Goal: Transaction & Acquisition: Purchase product/service

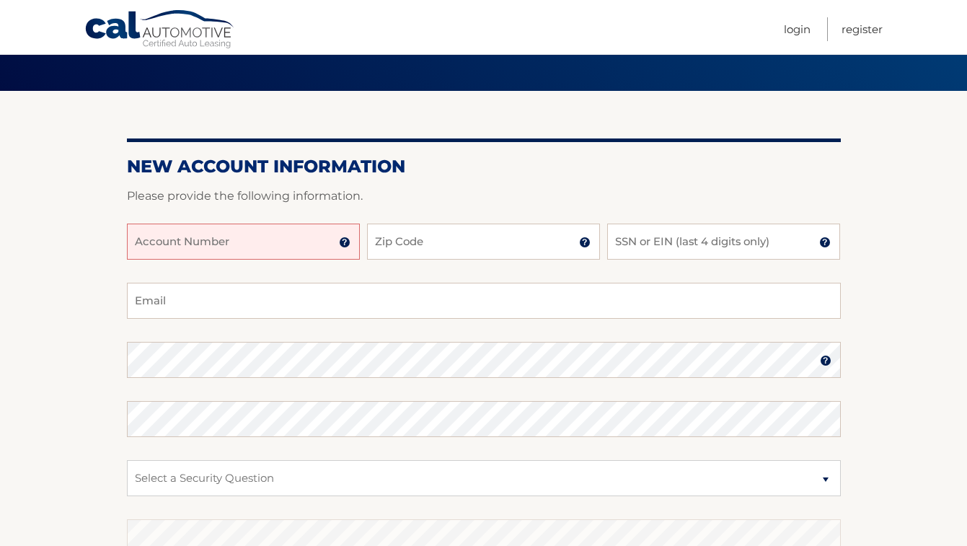
scroll to position [146, 0]
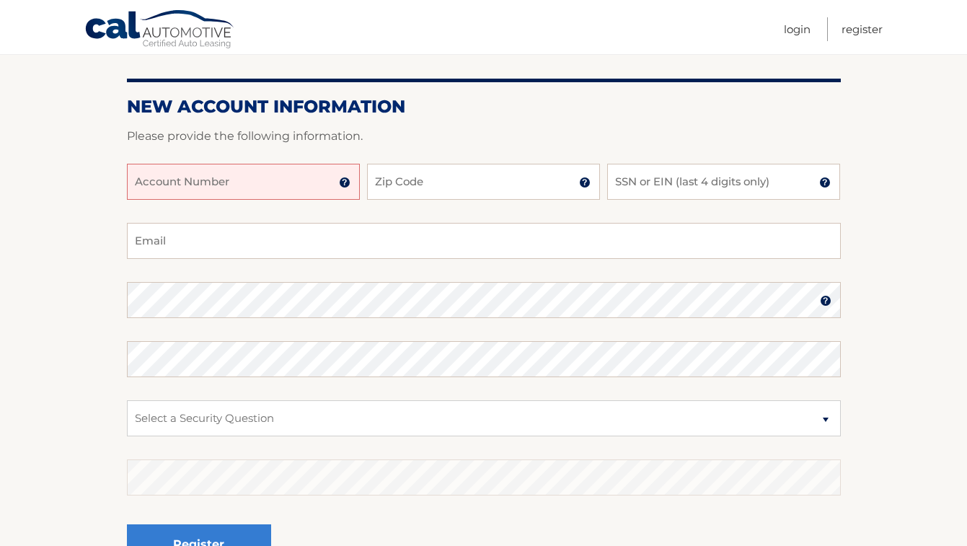
click at [231, 189] on input "Account Number" at bounding box center [243, 182] width 233 height 36
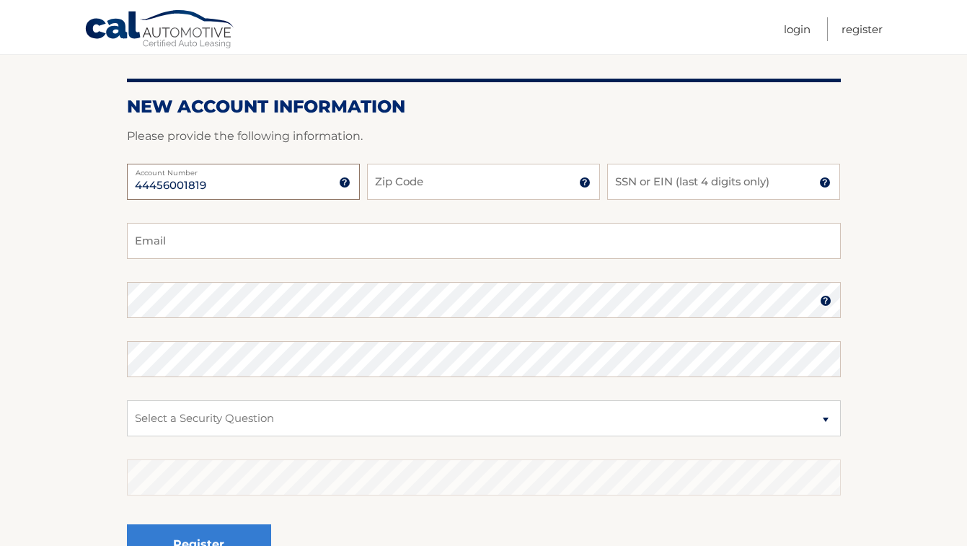
type input "44456001819"
click at [435, 185] on input "Zip Code" at bounding box center [483, 182] width 233 height 36
type input "11411"
click at [665, 185] on input "SSN or EIN (last 4 digits only)" at bounding box center [723, 182] width 233 height 36
type input "0967"
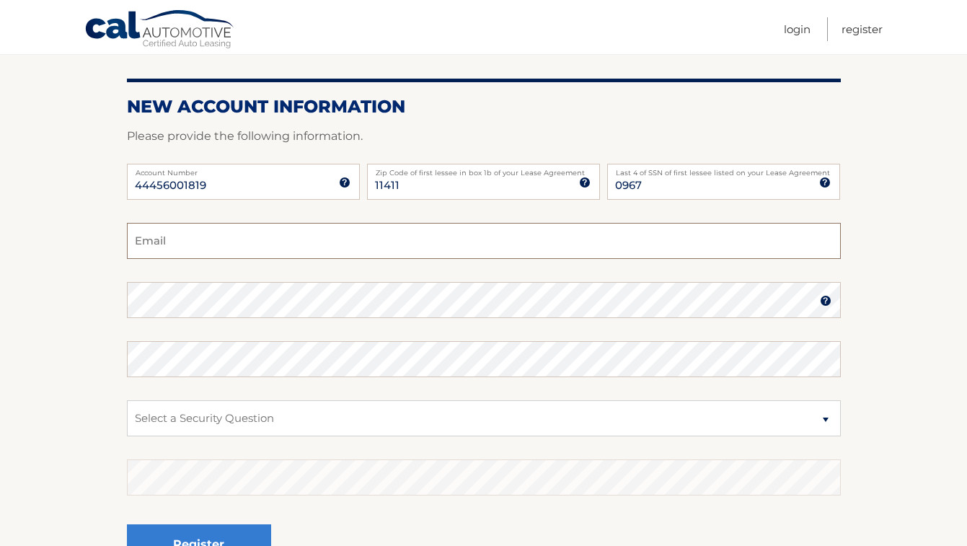
click at [394, 244] on input "Email" at bounding box center [484, 241] width 714 height 36
type input "CDerius1@Yahoo.com"
click at [319, 320] on fieldset "CDerius1@Yahoo.com Email Password Password should be a minimum of 6 characters …" at bounding box center [484, 408] width 714 height 371
click at [824, 305] on img at bounding box center [826, 301] width 12 height 12
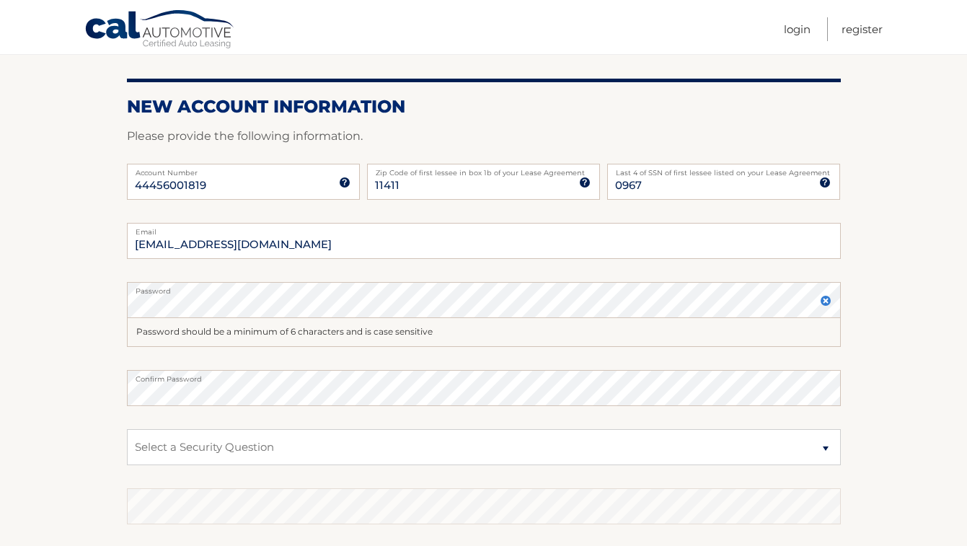
click at [824, 305] on img at bounding box center [826, 301] width 12 height 12
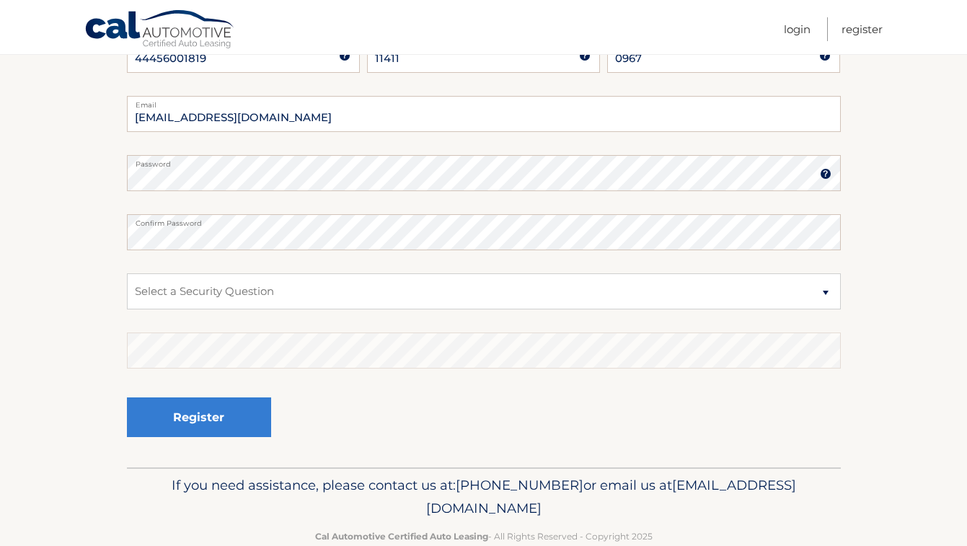
scroll to position [275, 0]
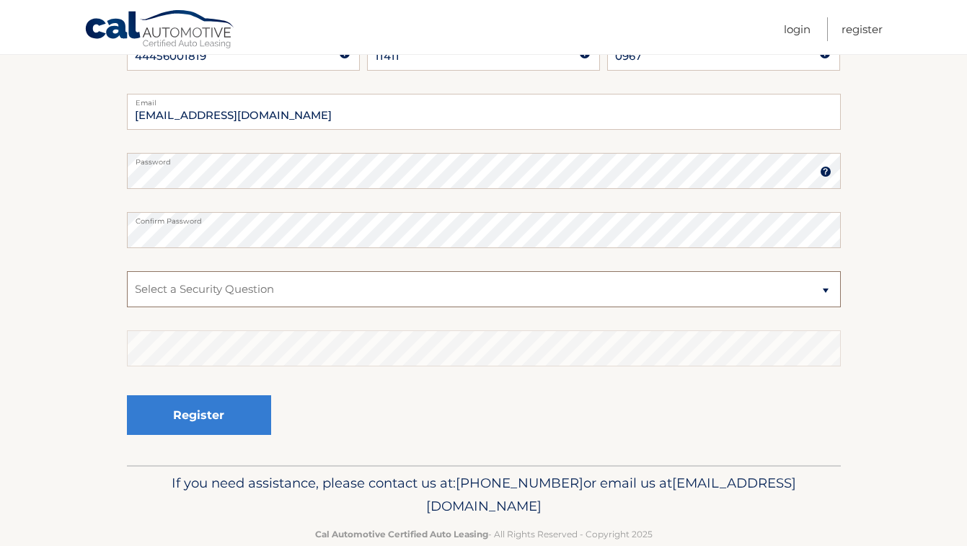
select select "3"
click option "What street did you live on in the third grade?" at bounding box center [0, 0] width 0 height 0
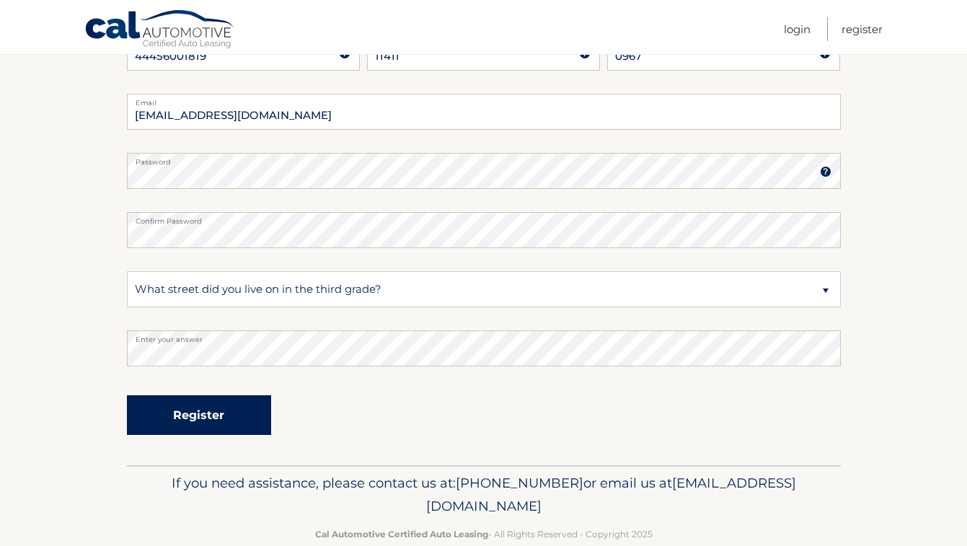
click at [214, 423] on button "Register" at bounding box center [199, 415] width 144 height 40
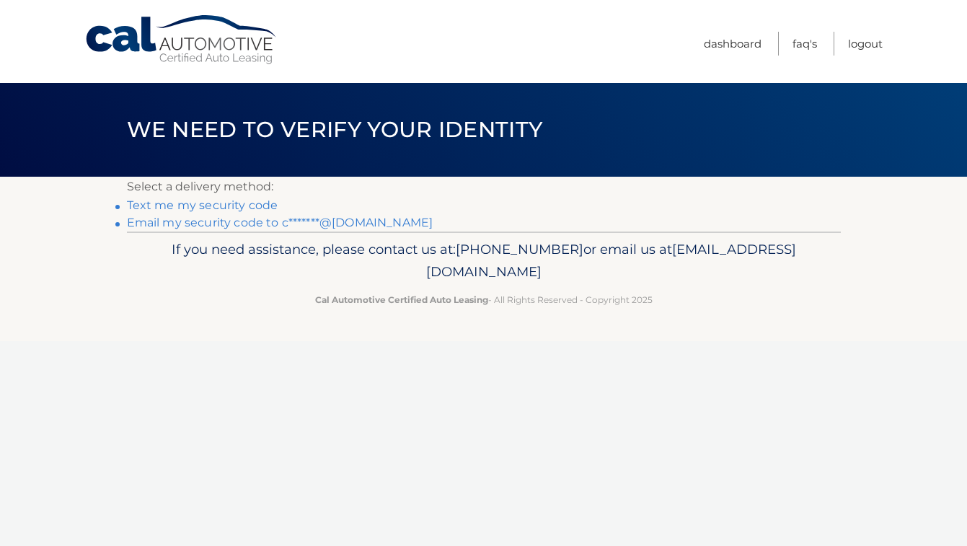
click at [242, 210] on link "Text me my security code" at bounding box center [202, 205] width 151 height 14
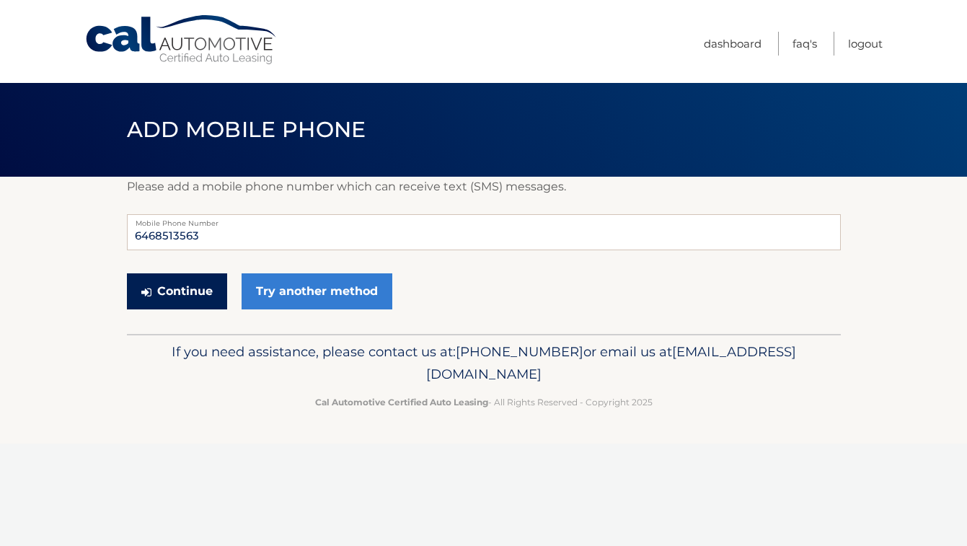
click at [198, 283] on button "Continue" at bounding box center [177, 291] width 100 height 36
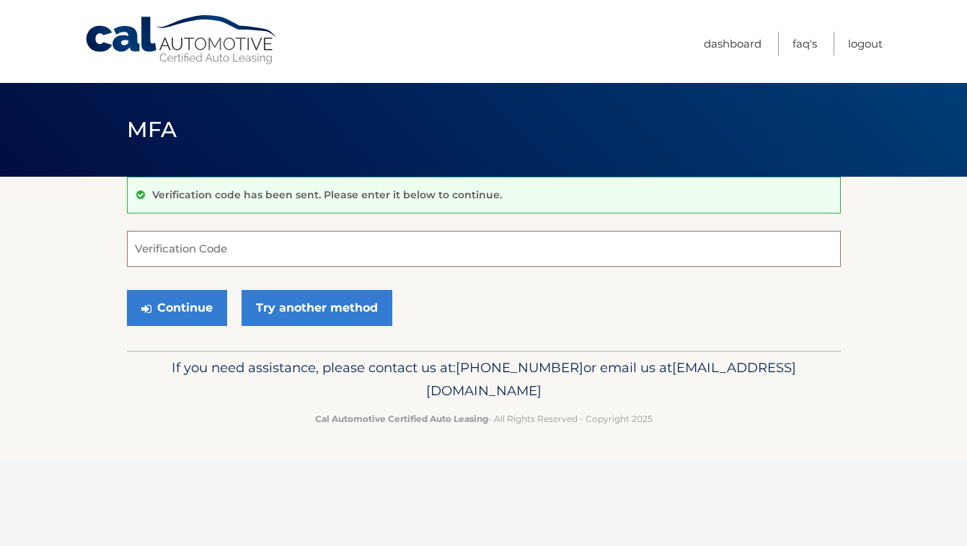
click at [185, 265] on input "Verification Code" at bounding box center [484, 249] width 714 height 36
type input "334045"
click at [186, 312] on button "Continue" at bounding box center [177, 308] width 100 height 36
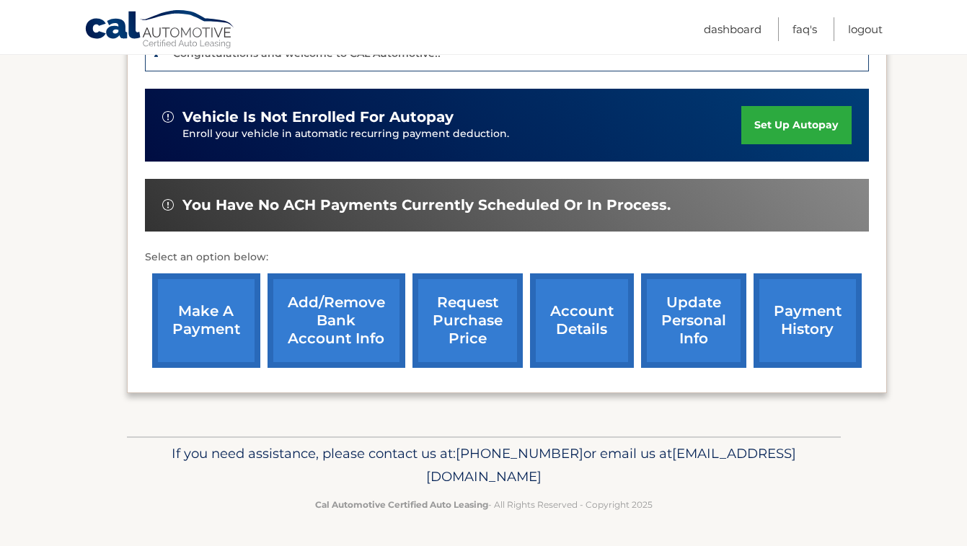
scroll to position [418, 0]
click at [210, 315] on link "make a payment" at bounding box center [206, 320] width 108 height 94
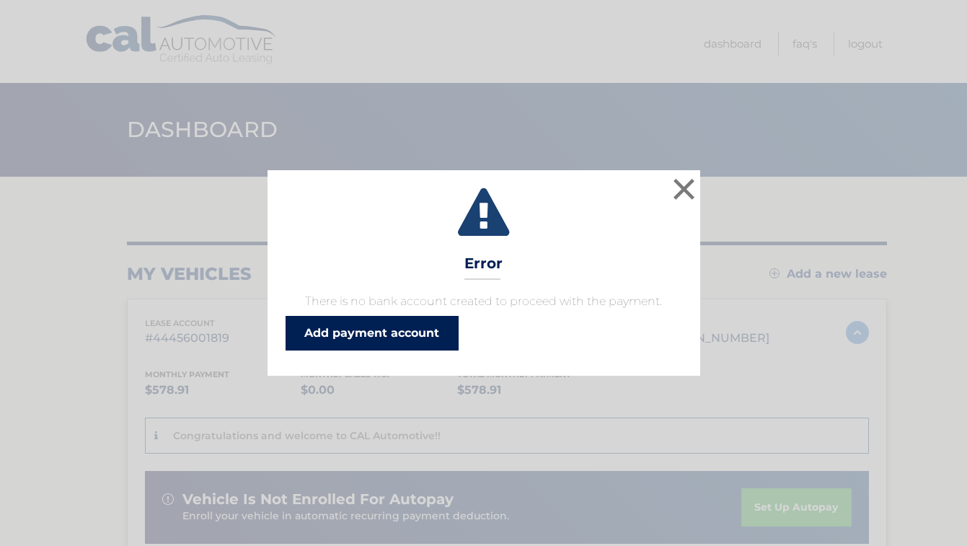
click at [346, 333] on link "Add payment account" at bounding box center [372, 333] width 173 height 35
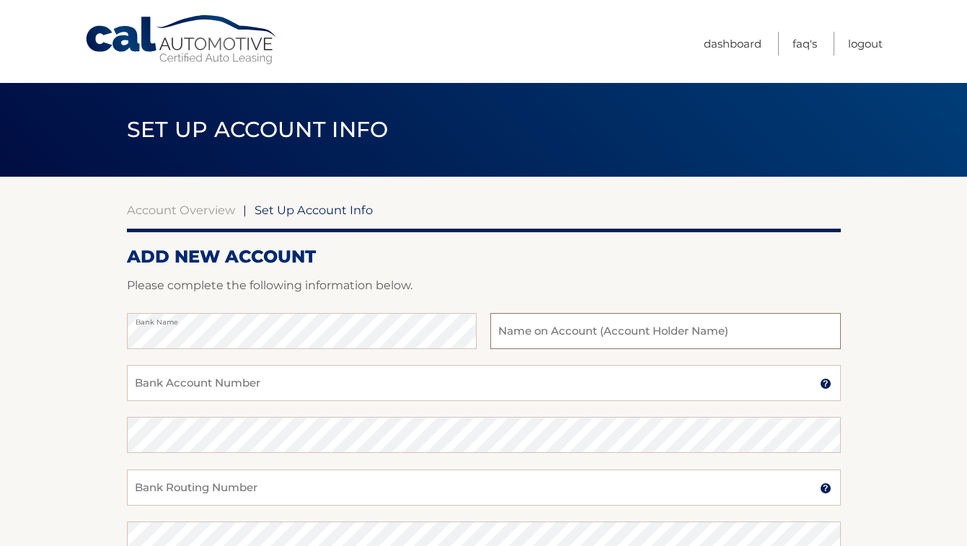
click at [602, 327] on input "text" at bounding box center [665, 331] width 350 height 36
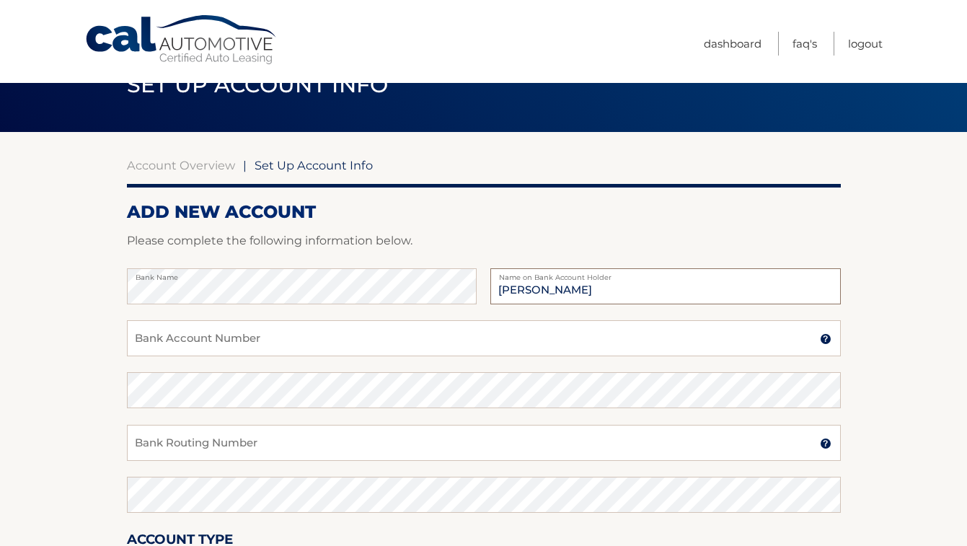
scroll to position [81, 0]
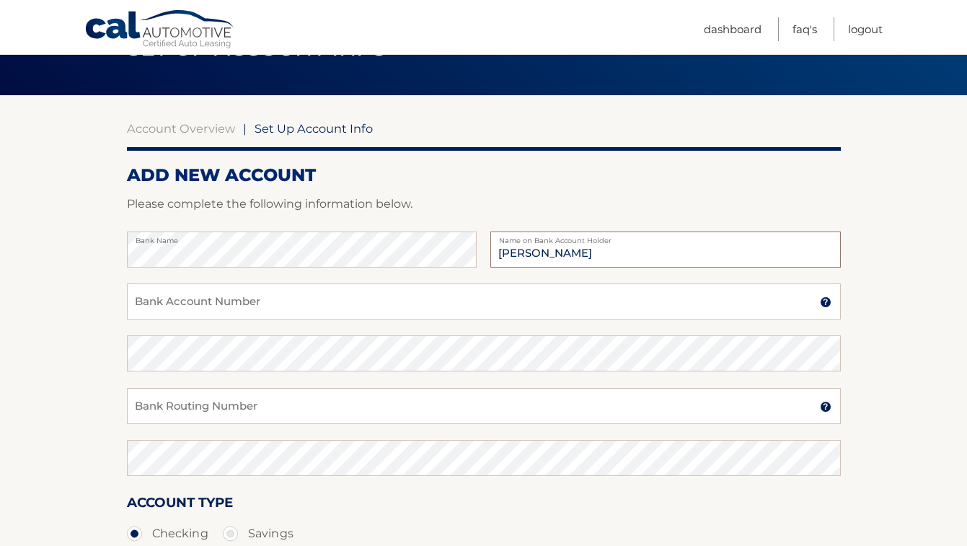
type input "[PERSON_NAME]"
click at [416, 301] on input "Bank Account Number" at bounding box center [484, 301] width 714 height 36
click at [300, 309] on input "Bank Account Number" at bounding box center [484, 301] width 714 height 36
type input "804614501"
click at [232, 410] on input "Bank Routing Number" at bounding box center [484, 406] width 714 height 36
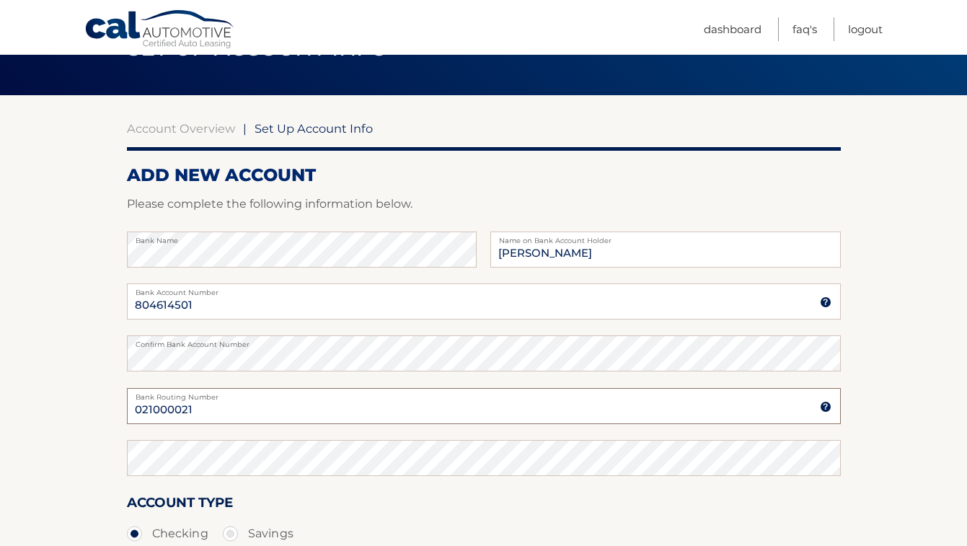
type input "021000021"
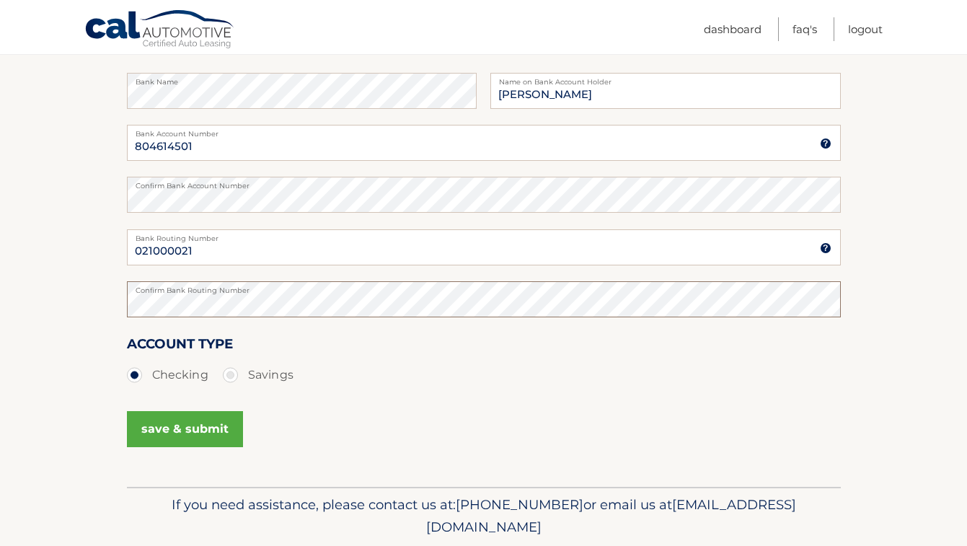
scroll to position [247, 0]
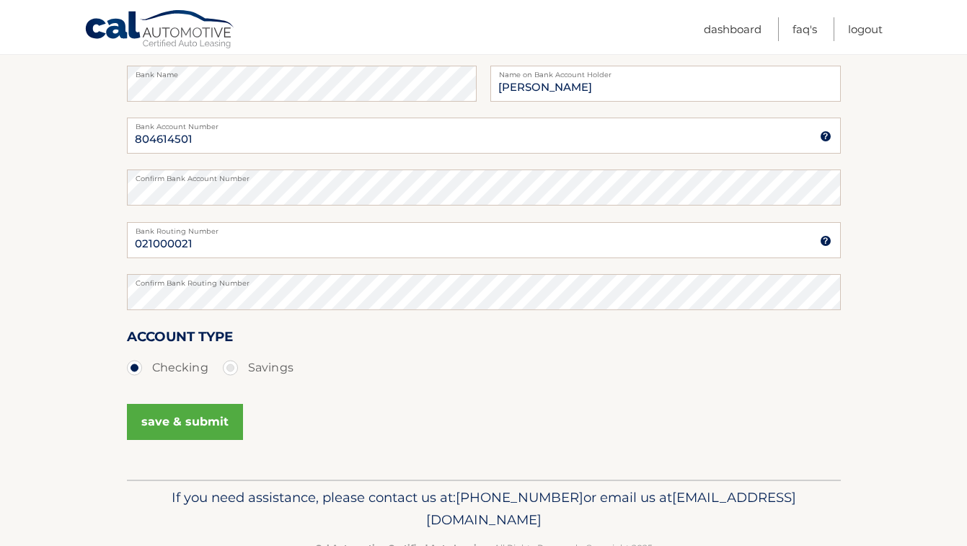
click at [195, 428] on button "save & submit" at bounding box center [185, 422] width 116 height 36
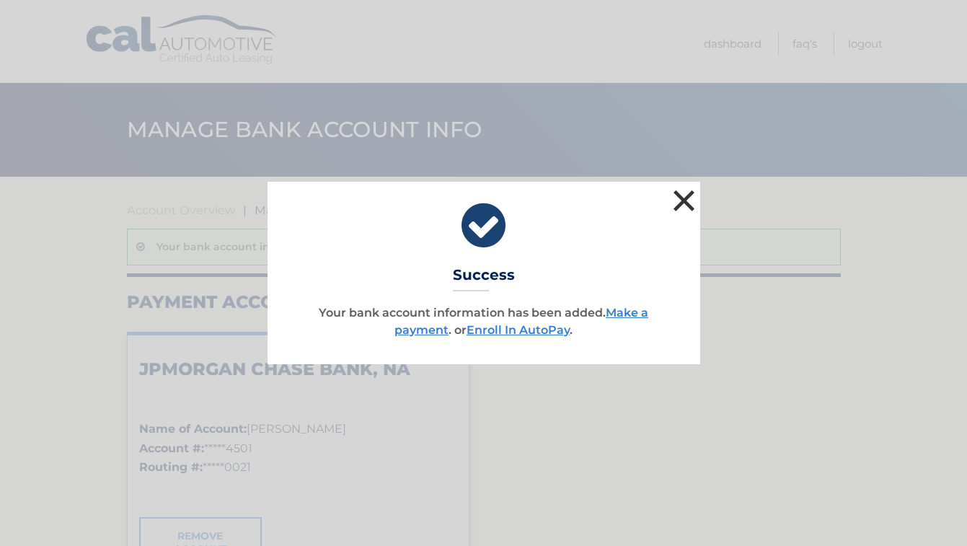
click at [685, 210] on button "×" at bounding box center [684, 200] width 29 height 29
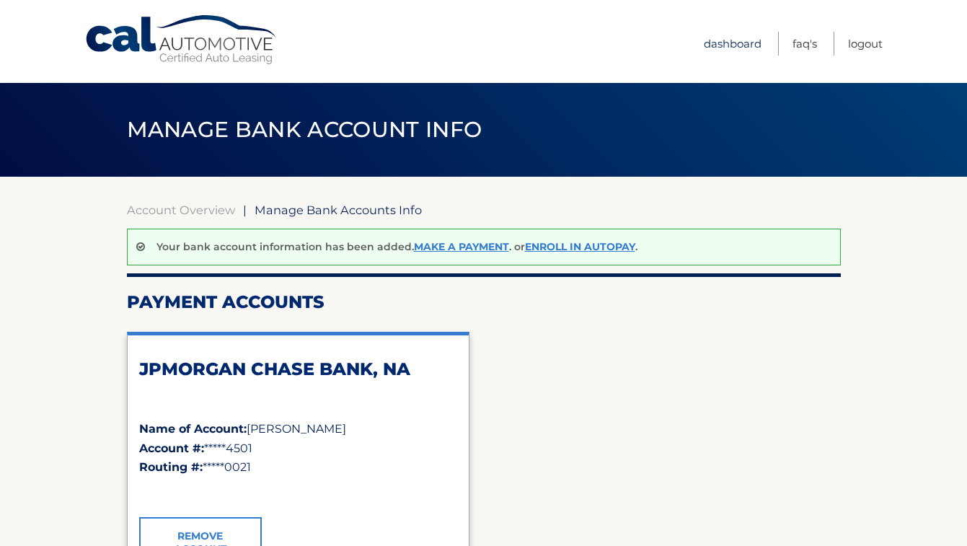
click at [740, 43] on link "Dashboard" at bounding box center [733, 44] width 58 height 24
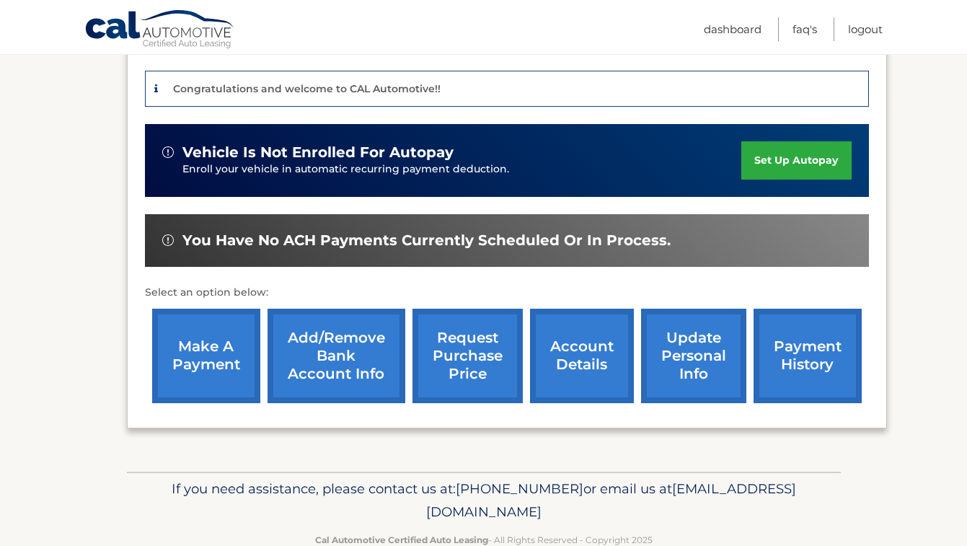
scroll to position [350, 0]
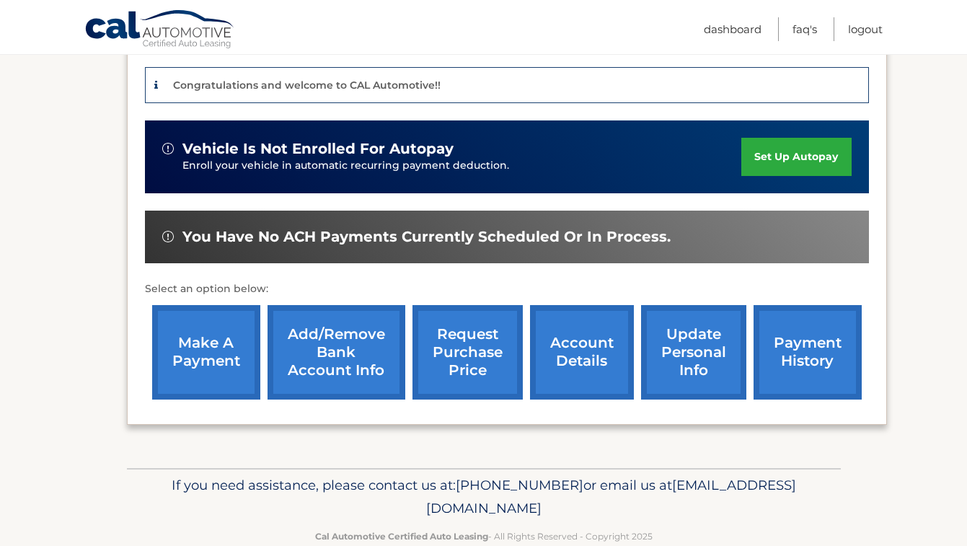
click at [219, 384] on link "make a payment" at bounding box center [206, 352] width 108 height 94
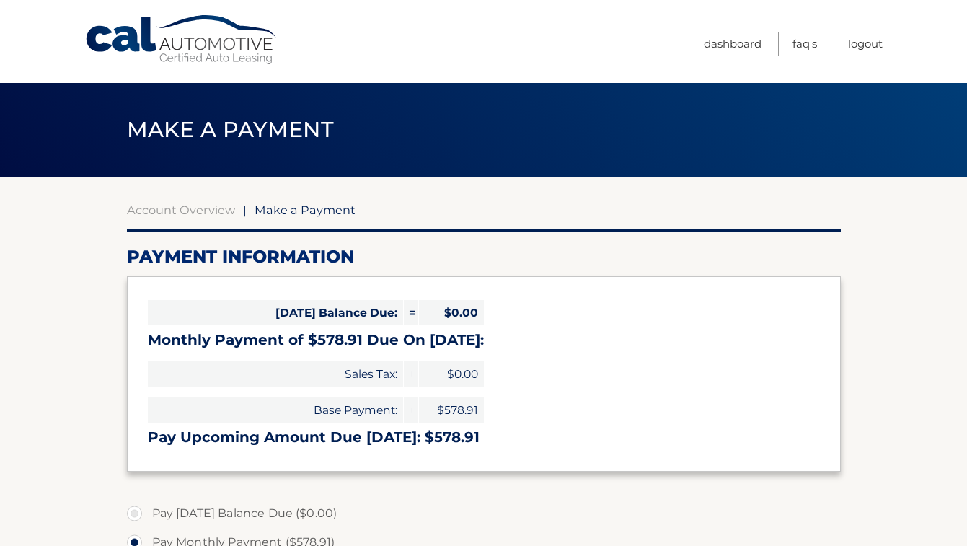
select select "N2IyYTcxYjMtZTM5Ni00NTE0LTkyMTEtYTNmYjgyYjQyYTdm"
click at [730, 42] on link "Dashboard" at bounding box center [733, 44] width 58 height 24
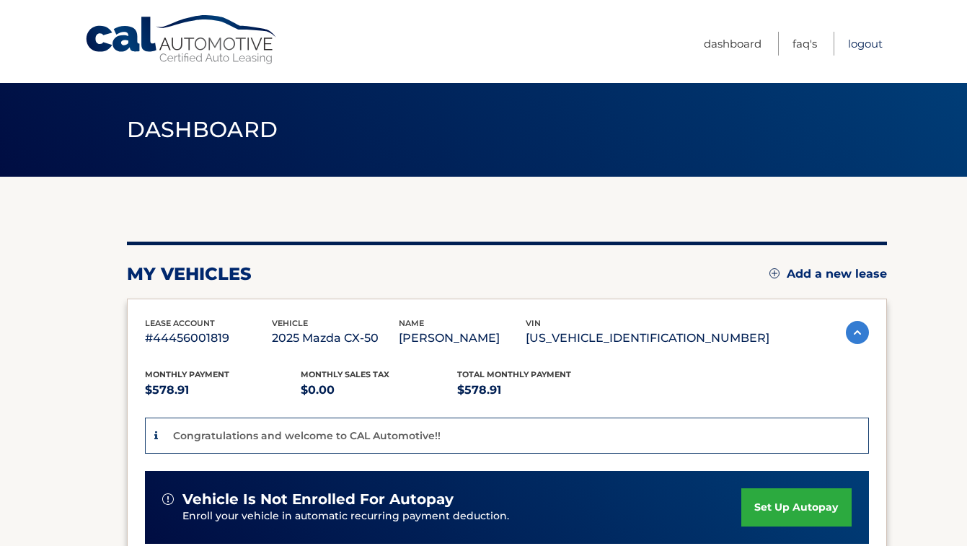
click at [874, 47] on link "Logout" at bounding box center [865, 44] width 35 height 24
